Goal: Check status: Check status

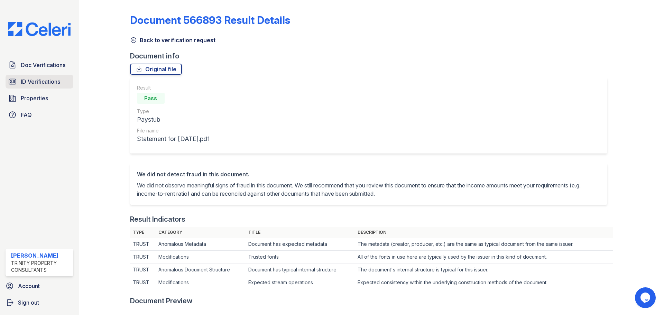
drag, startPoint x: 33, startPoint y: 82, endPoint x: 39, endPoint y: 81, distance: 6.4
click at [33, 82] on span "ID Verifications" at bounding box center [40, 81] width 39 height 8
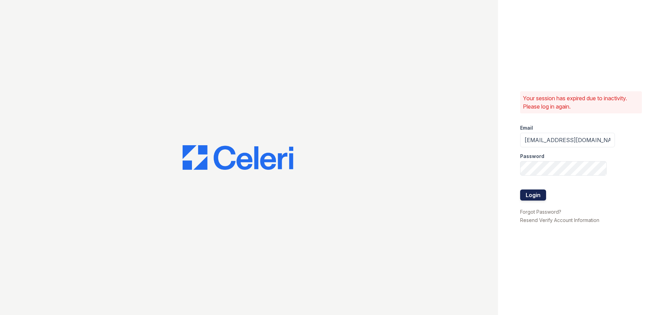
click at [534, 194] on button "Login" at bounding box center [533, 195] width 26 height 11
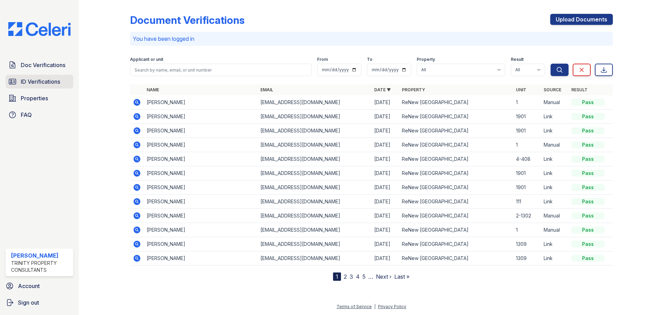
click at [27, 79] on span "ID Verifications" at bounding box center [40, 81] width 39 height 8
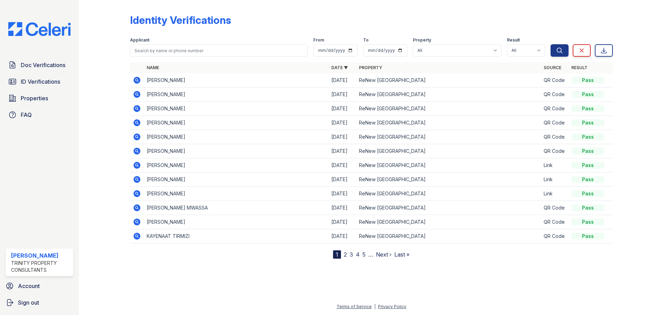
click at [136, 81] on icon at bounding box center [137, 80] width 8 height 8
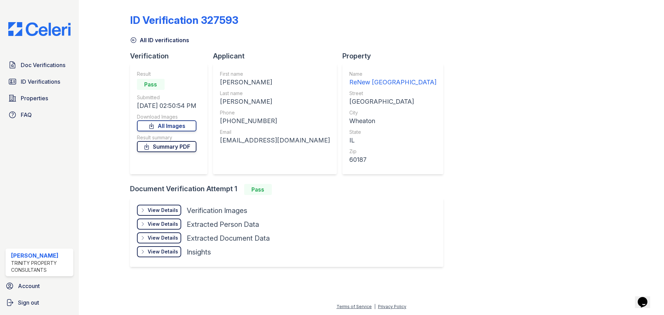
click at [193, 146] on link "Summary PDF" at bounding box center [166, 146] width 59 height 11
